Goal: Information Seeking & Learning: Learn about a topic

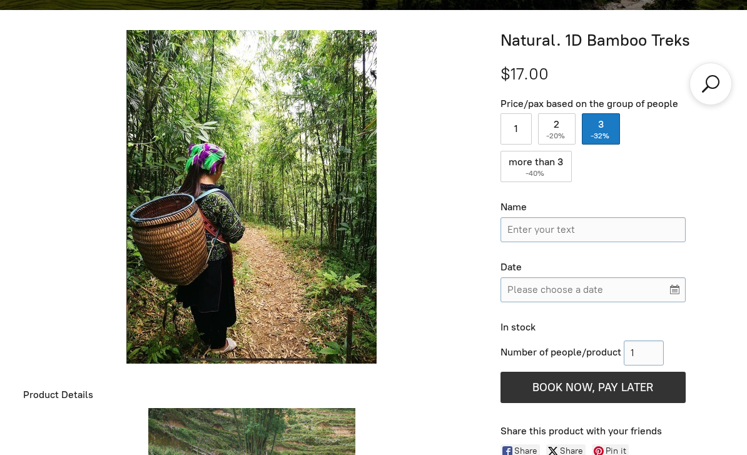
scroll to position [455, 0]
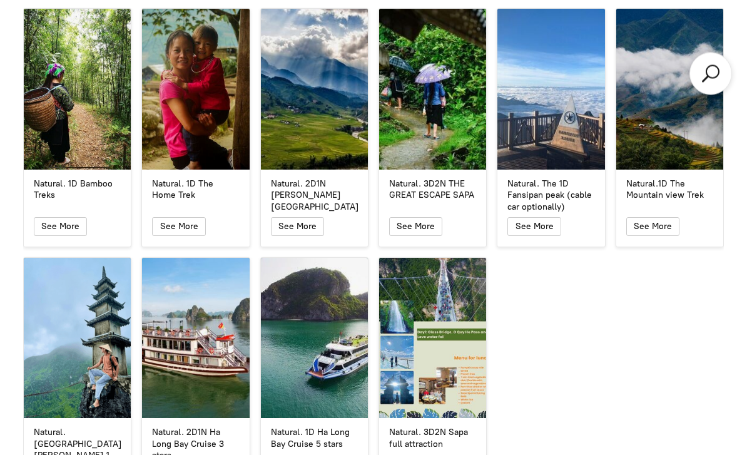
scroll to position [2223, 0]
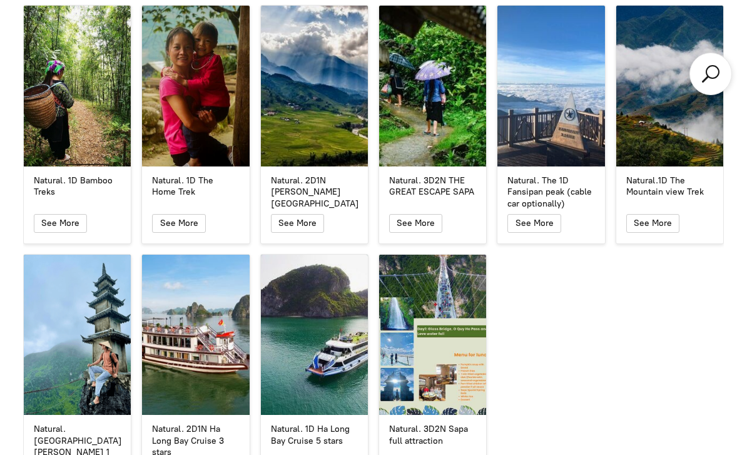
click at [307, 214] on button "See More" at bounding box center [297, 223] width 53 height 19
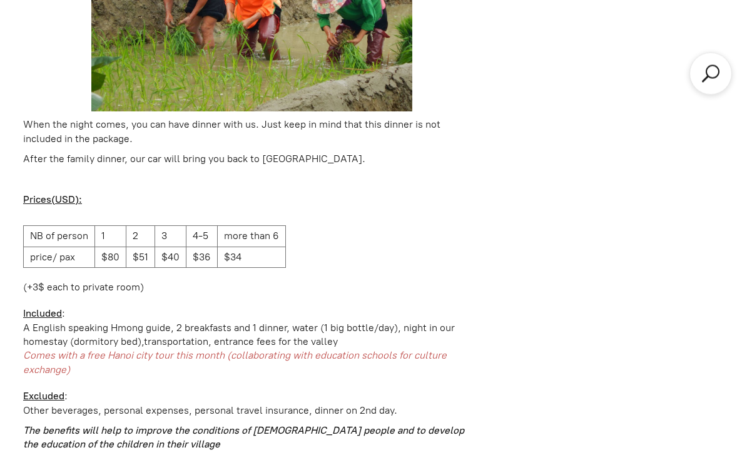
scroll to position [1877, 0]
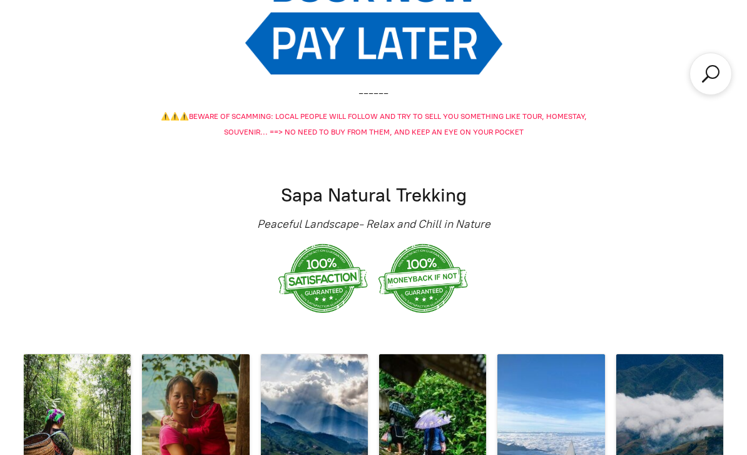
scroll to position [2226, 0]
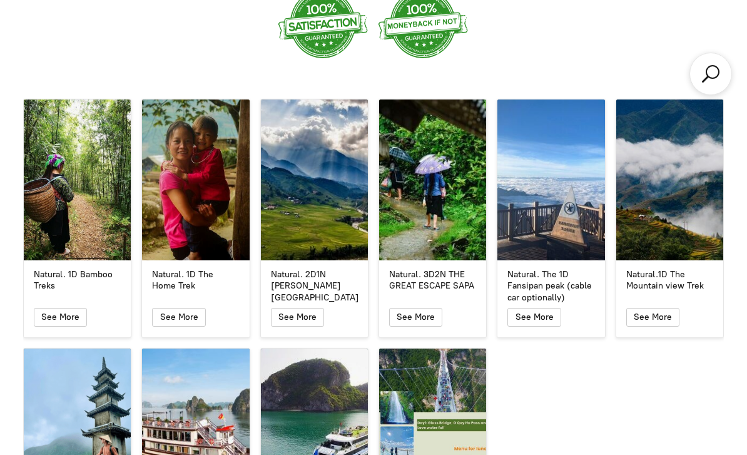
click at [420, 310] on icon "button" at bounding box center [415, 317] width 11 height 15
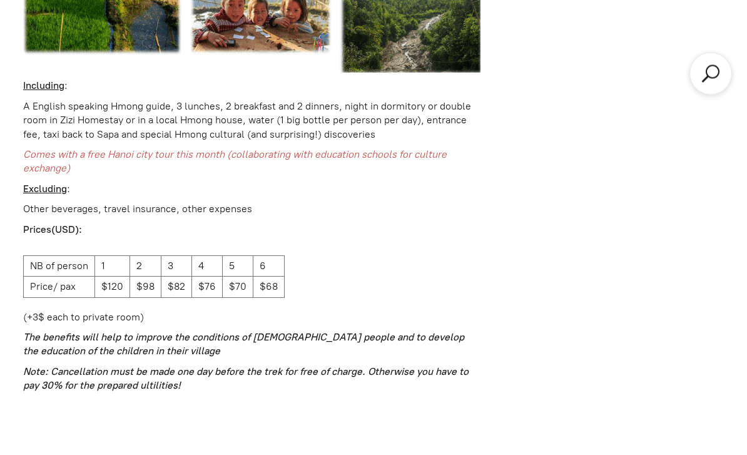
scroll to position [2788, 0]
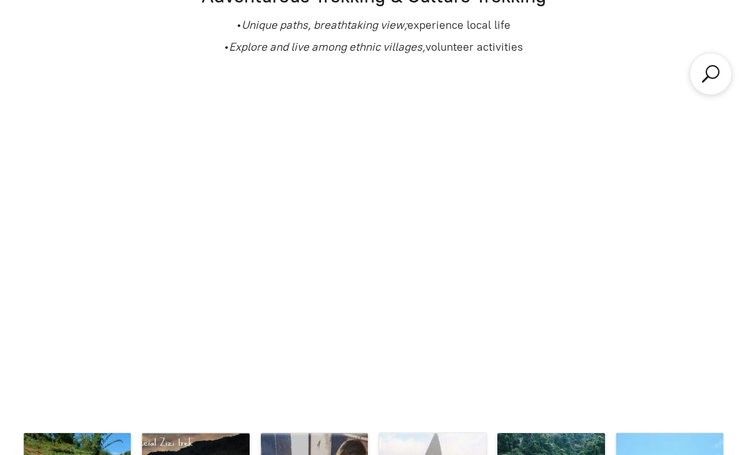
scroll to position [2132, 0]
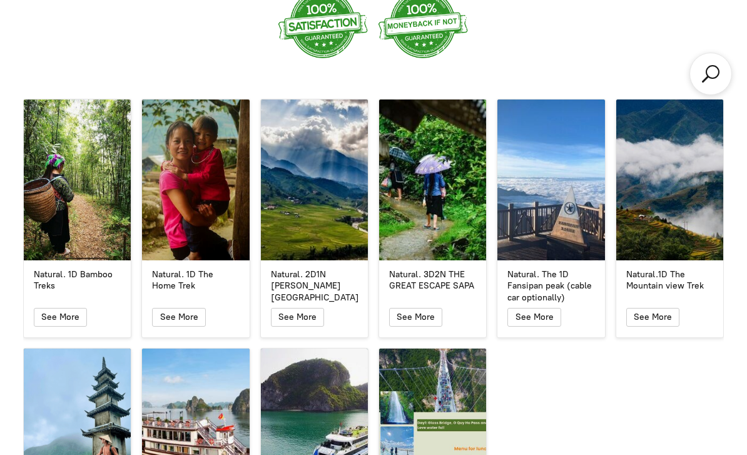
click at [529, 200] on div "Natural. The 1D Fansipan peak (cable car optionally)" at bounding box center [550, 179] width 107 height 161
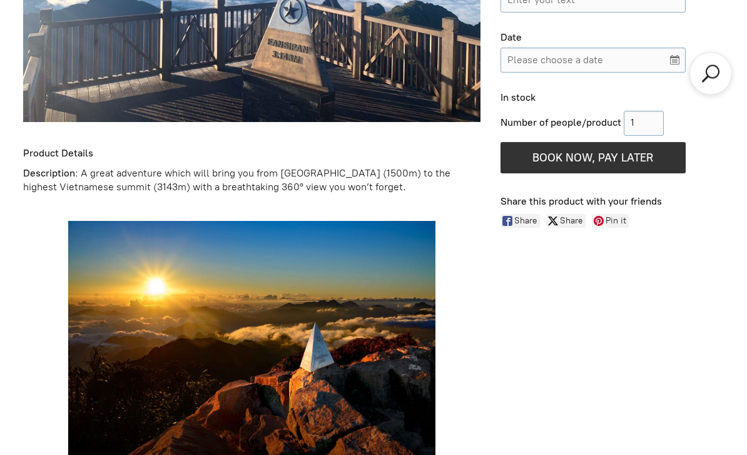
scroll to position [719, 0]
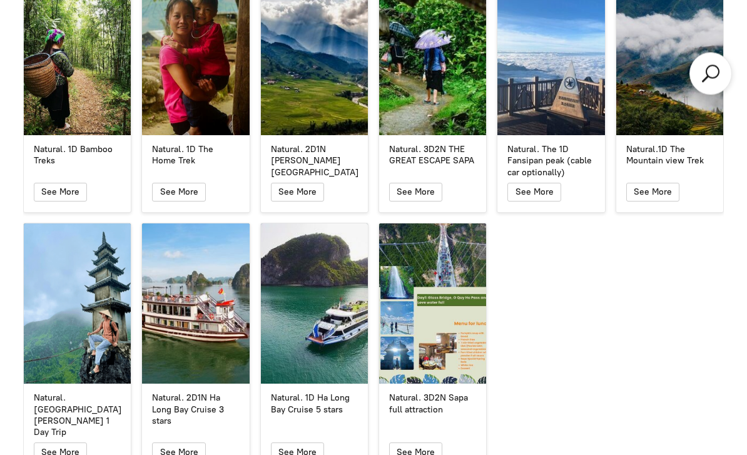
scroll to position [2257, 0]
click at [35, 273] on div "Natural. [GEOGRAPHIC_DATA][PERSON_NAME] 1 Day Trip" at bounding box center [77, 303] width 107 height 161
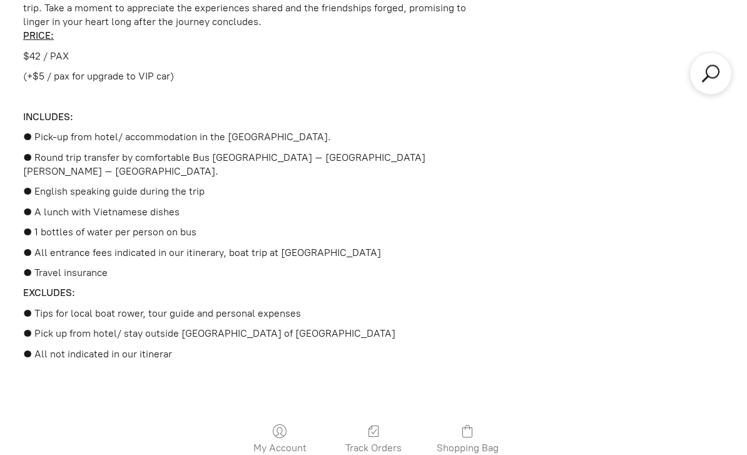
scroll to position [2941, 0]
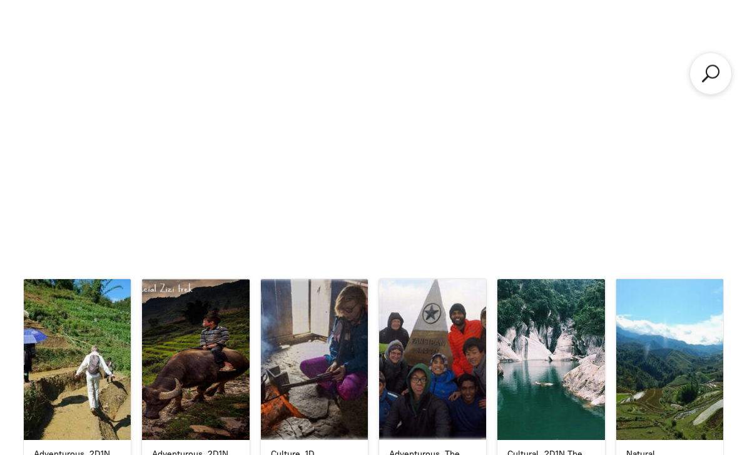
scroll to position [2257, 0]
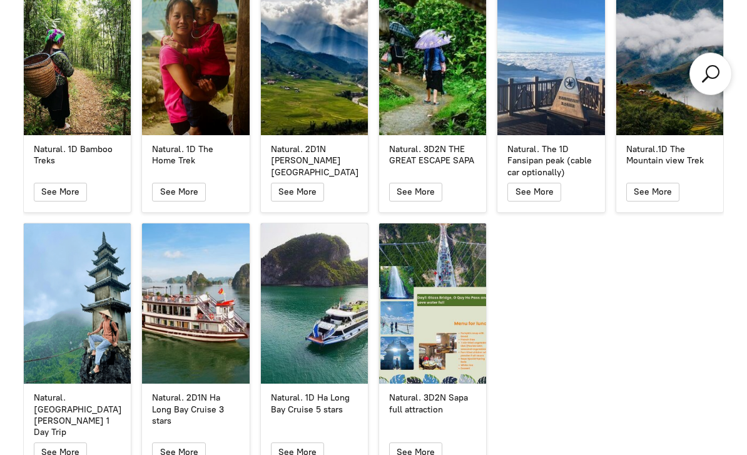
click at [427, 327] on div "Natural. 3D2N Sapa full attraction" at bounding box center [432, 303] width 107 height 161
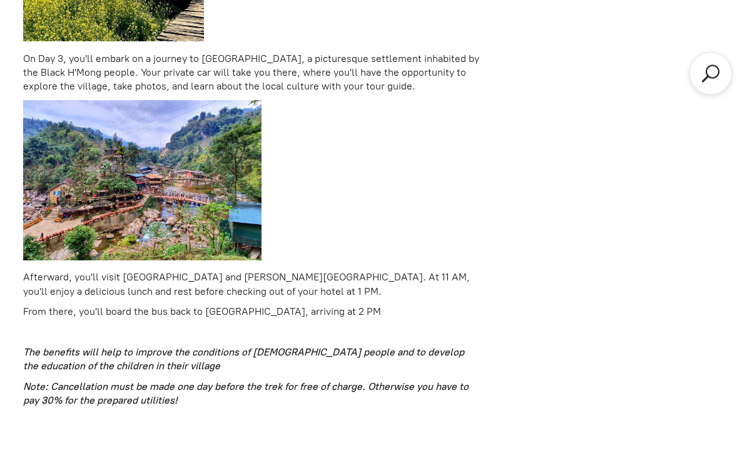
scroll to position [2939, 0]
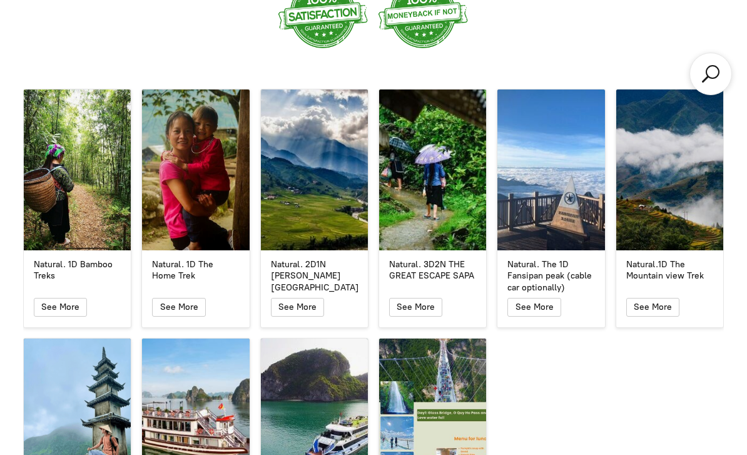
scroll to position [2138, 0]
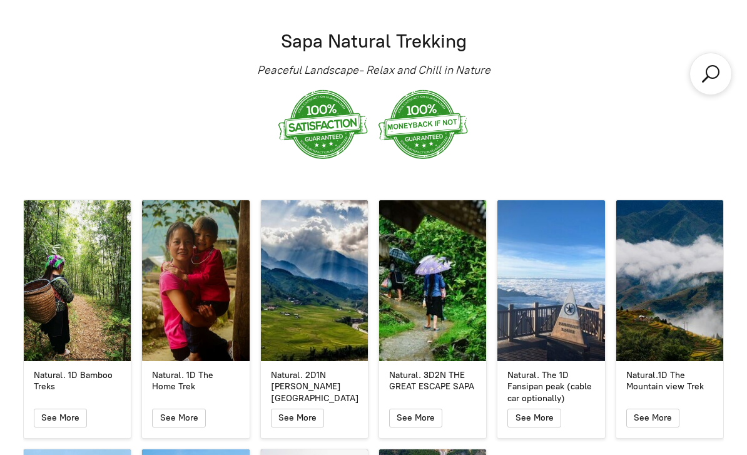
click at [187, 306] on div "Natural. 1D The Home Trek" at bounding box center [195, 280] width 107 height 161
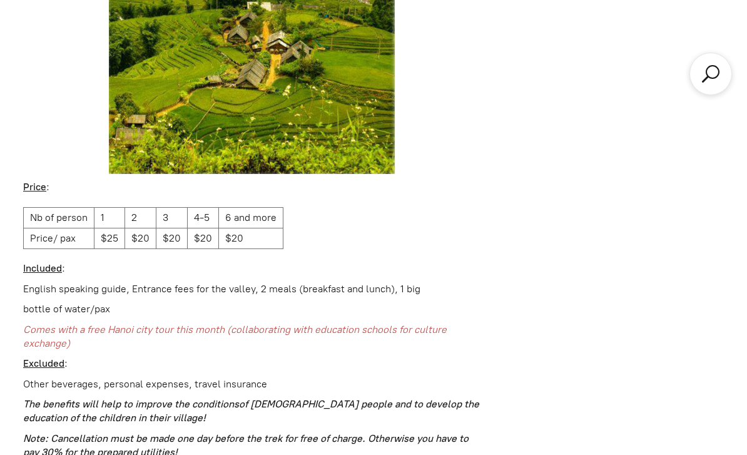
scroll to position [2429, 0]
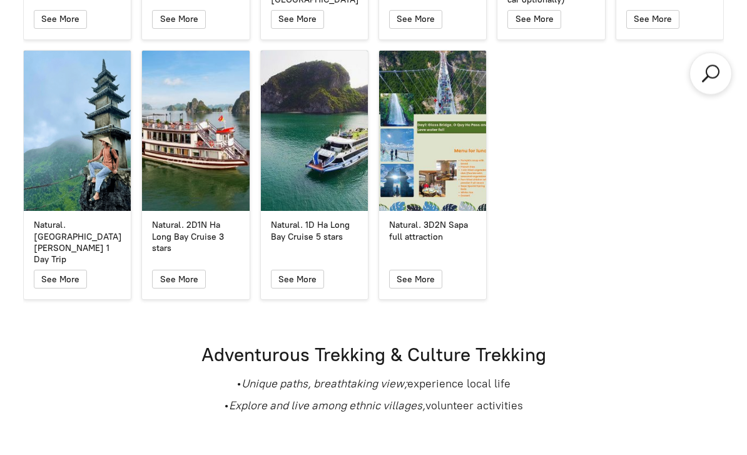
scroll to position [2031, 0]
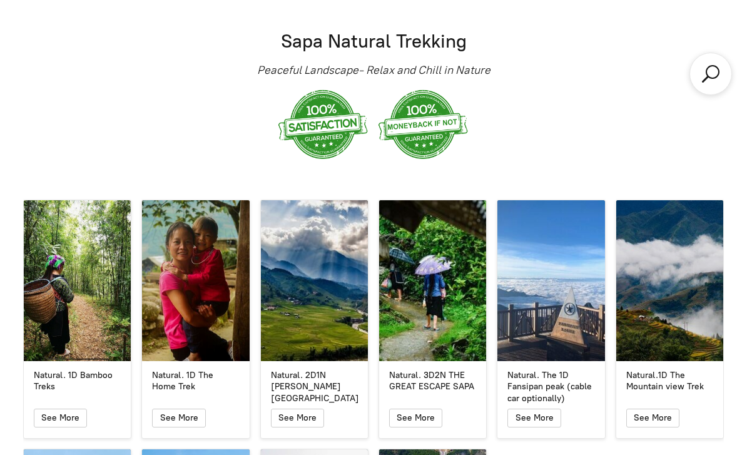
click at [46, 315] on div "Natural. 1D Bamboo Treks" at bounding box center [77, 280] width 107 height 161
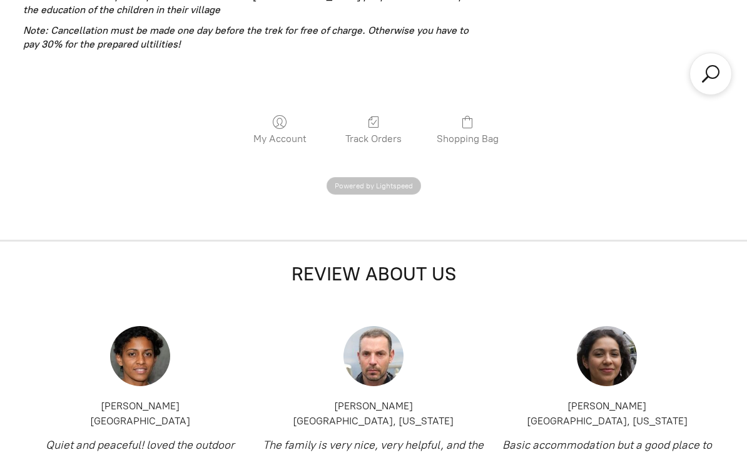
scroll to position [455, 0]
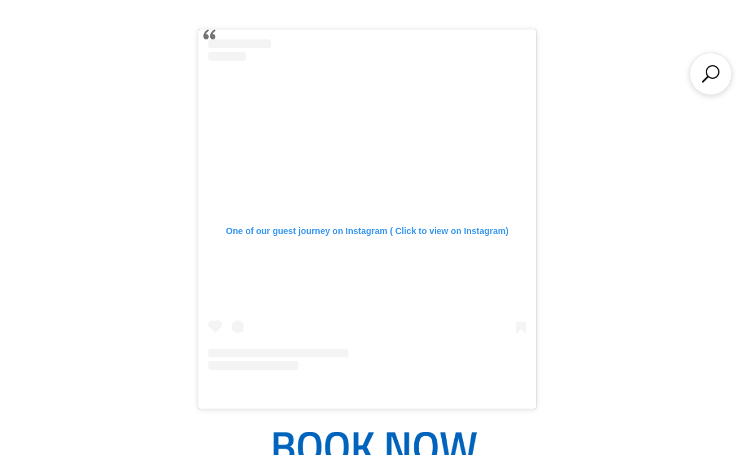
scroll to position [1419, 0]
